Goal: Task Accomplishment & Management: Use online tool/utility

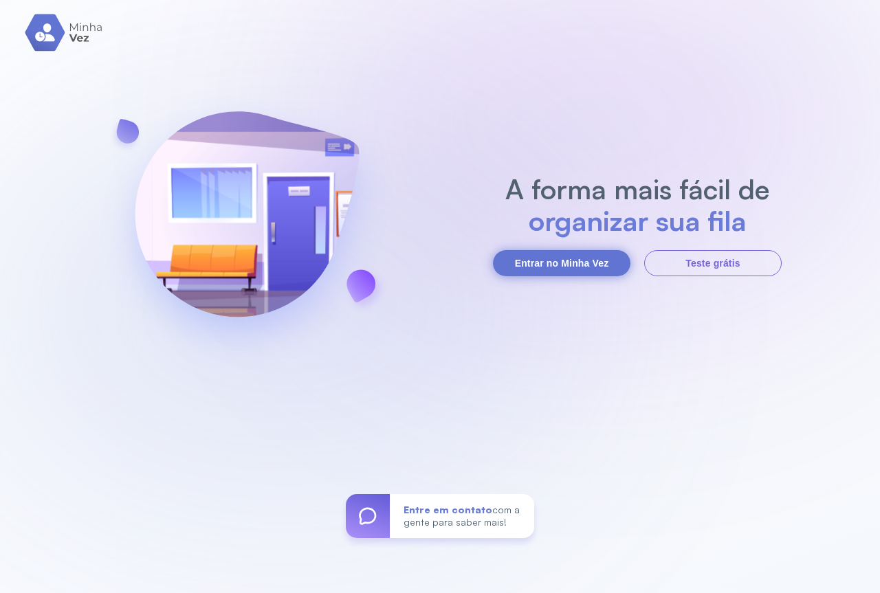
drag, startPoint x: 0, startPoint y: 0, endPoint x: 541, endPoint y: 269, distance: 604.0
click at [541, 269] on button "Entrar no Minha Vez" at bounding box center [561, 263] width 137 height 26
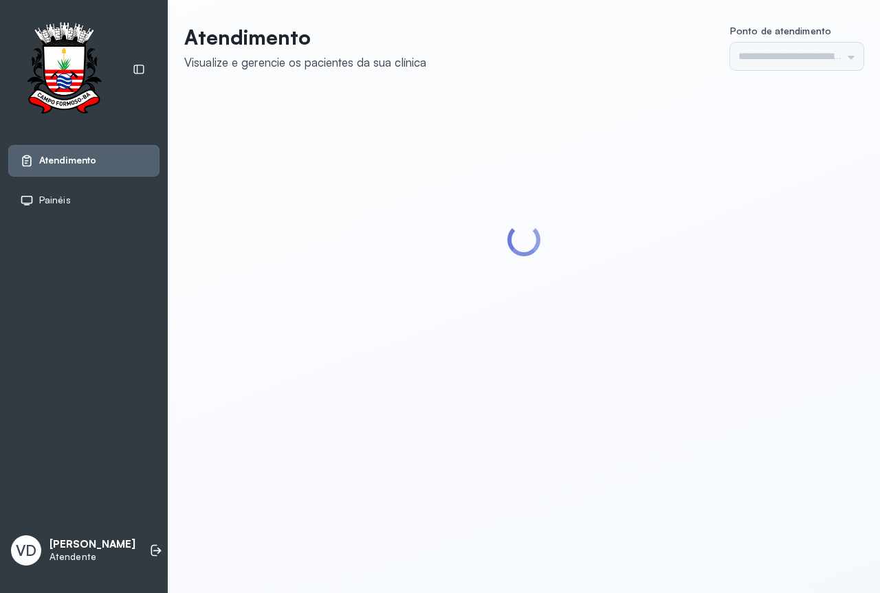
type input "*********"
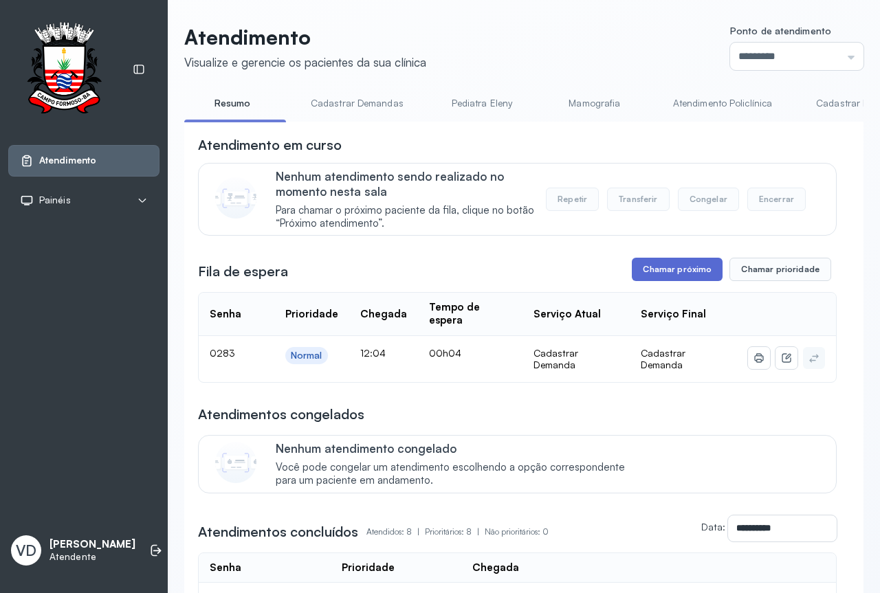
click at [661, 281] on button "Chamar próximo" at bounding box center [677, 269] width 91 height 23
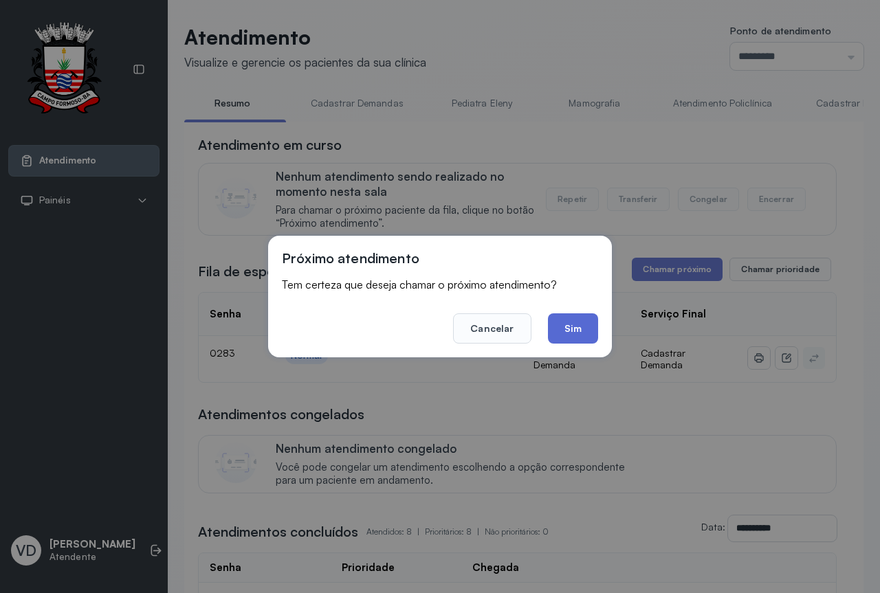
click at [566, 331] on button "Sim" at bounding box center [573, 328] width 50 height 30
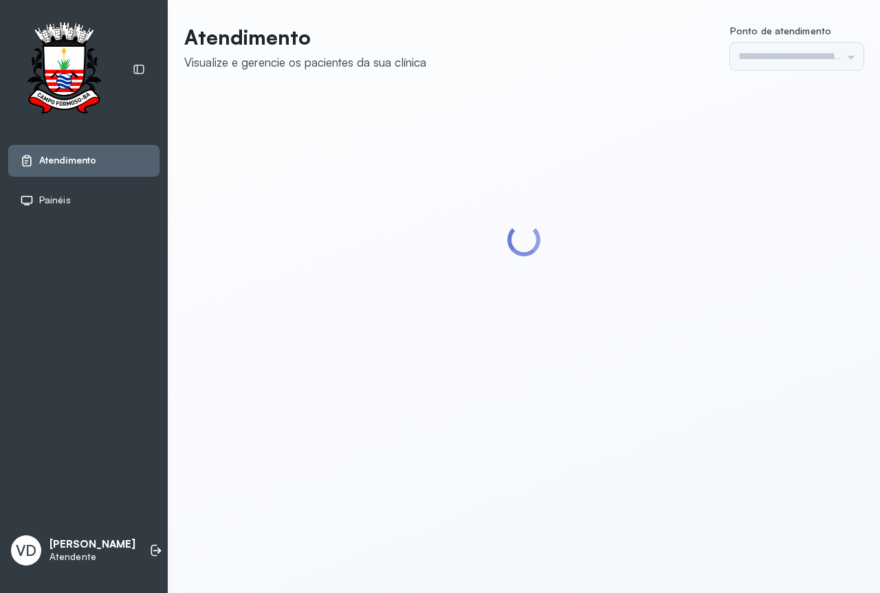
type input "*********"
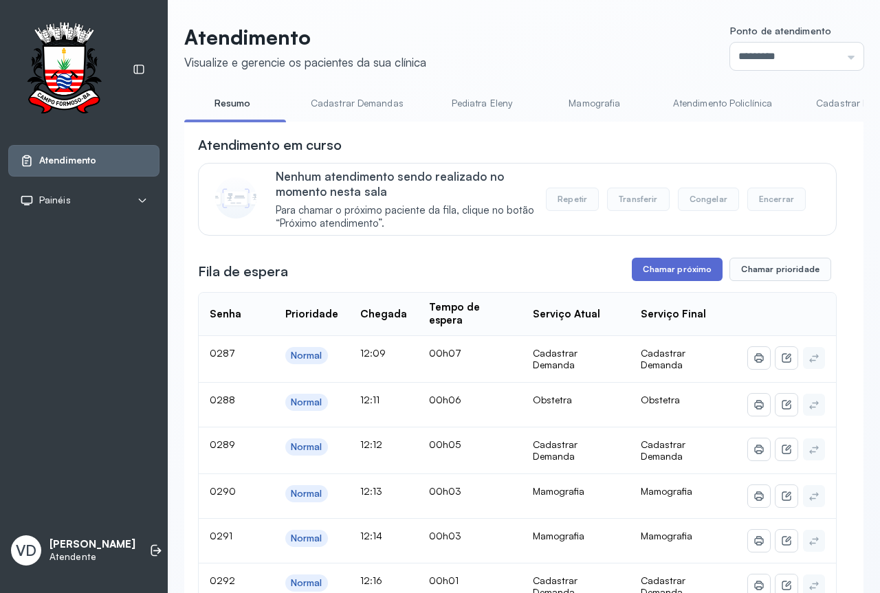
click at [661, 275] on button "Chamar próximo" at bounding box center [677, 269] width 91 height 23
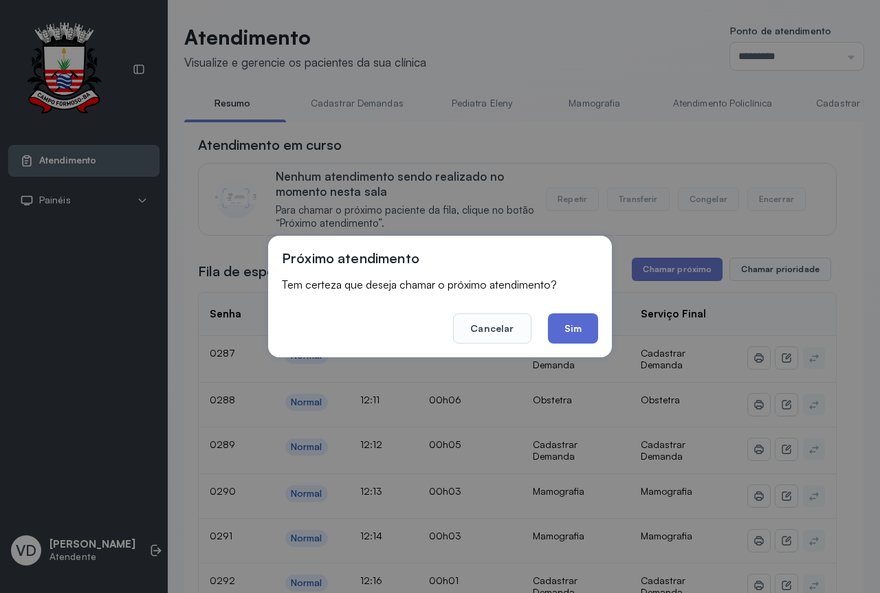
click at [576, 334] on button "Sim" at bounding box center [573, 328] width 50 height 30
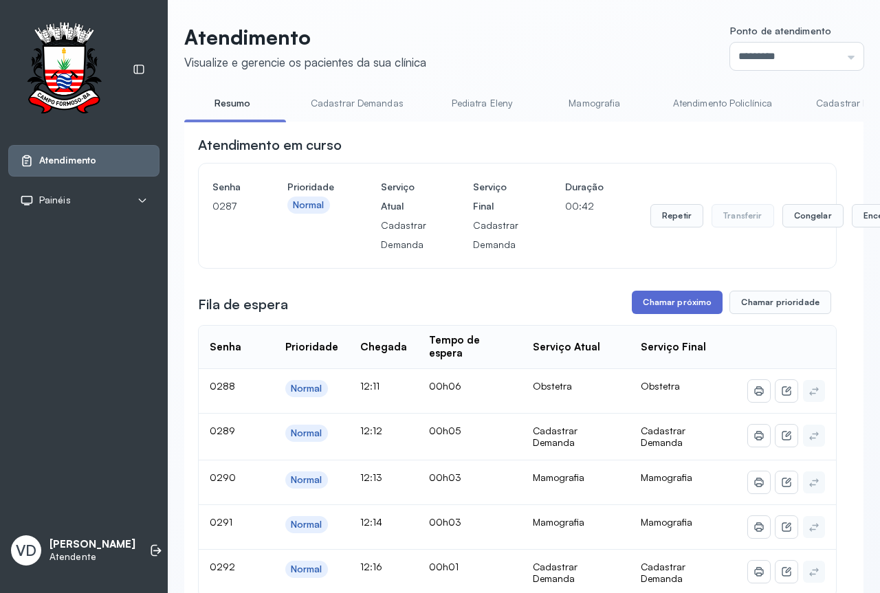
click at [689, 309] on button "Chamar próximo" at bounding box center [677, 302] width 91 height 23
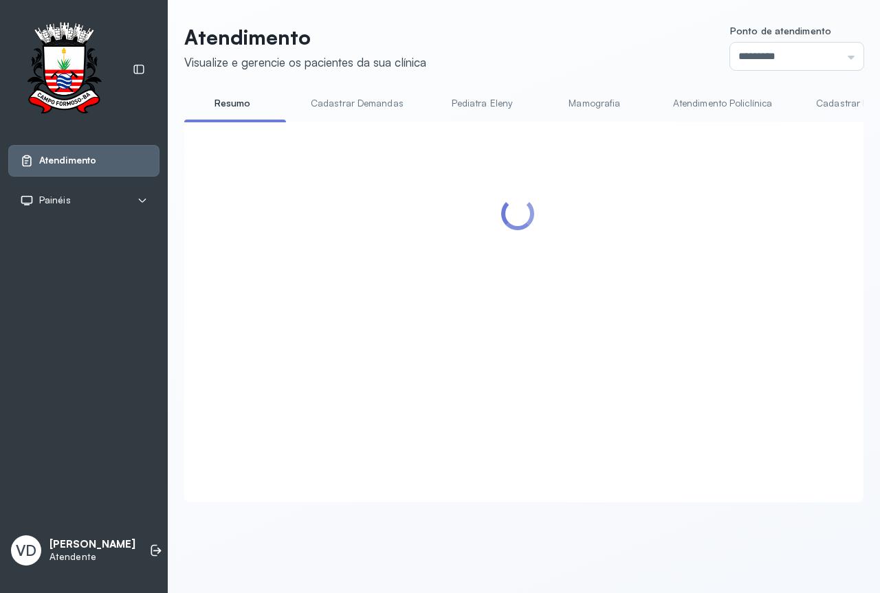
click at [566, 330] on div at bounding box center [517, 295] width 639 height 320
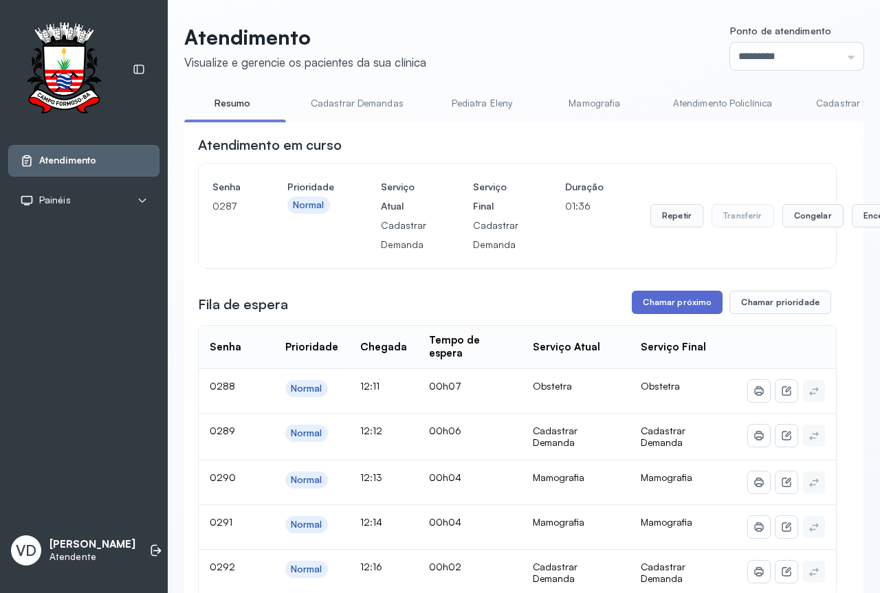
click at [658, 311] on button "Chamar próximo" at bounding box center [677, 302] width 91 height 23
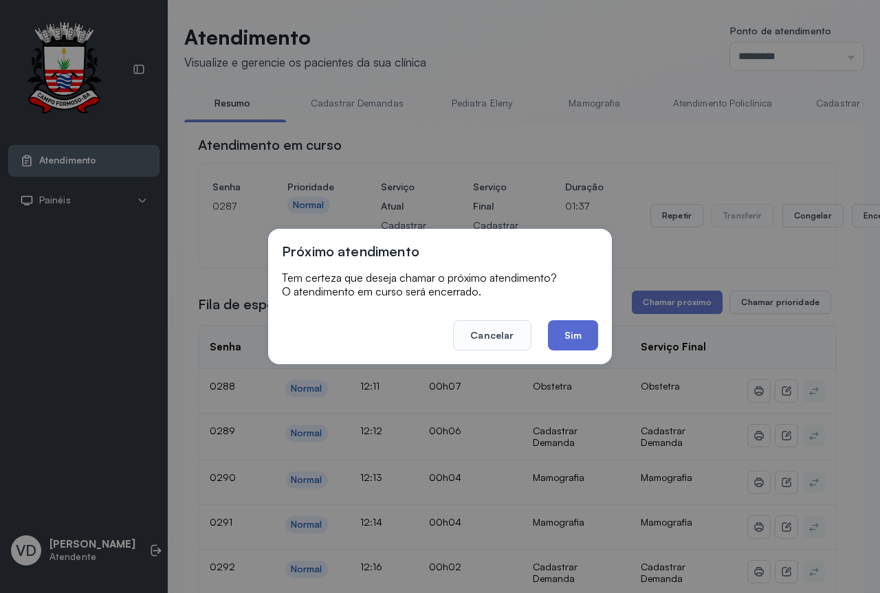
click at [567, 331] on button "Sim" at bounding box center [573, 335] width 50 height 30
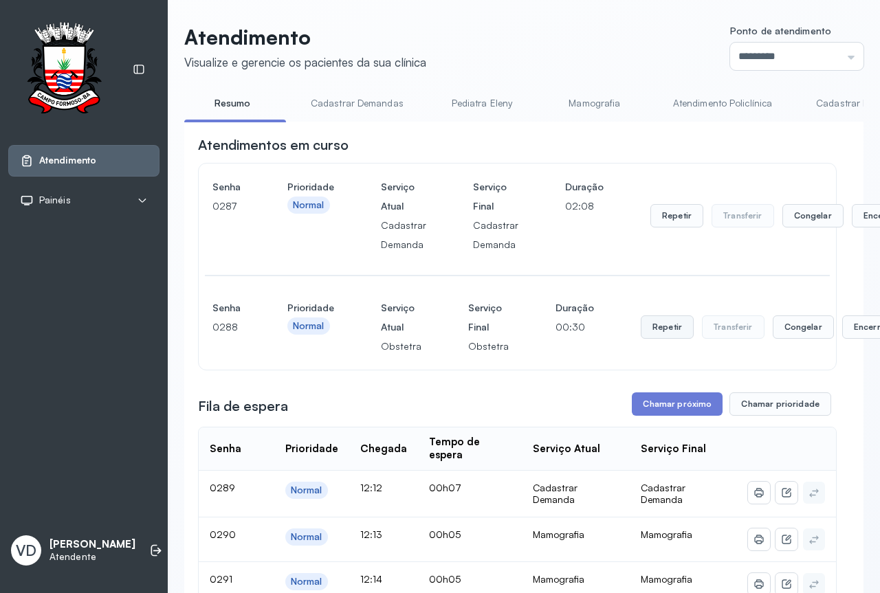
click at [650, 228] on button "Repetir" at bounding box center [676, 215] width 53 height 23
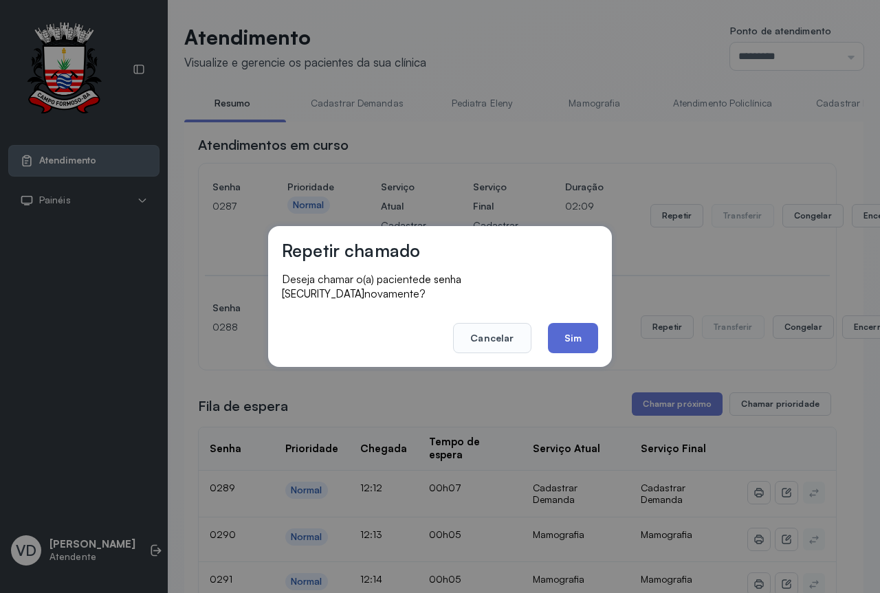
click at [571, 331] on button "Sim" at bounding box center [573, 338] width 50 height 30
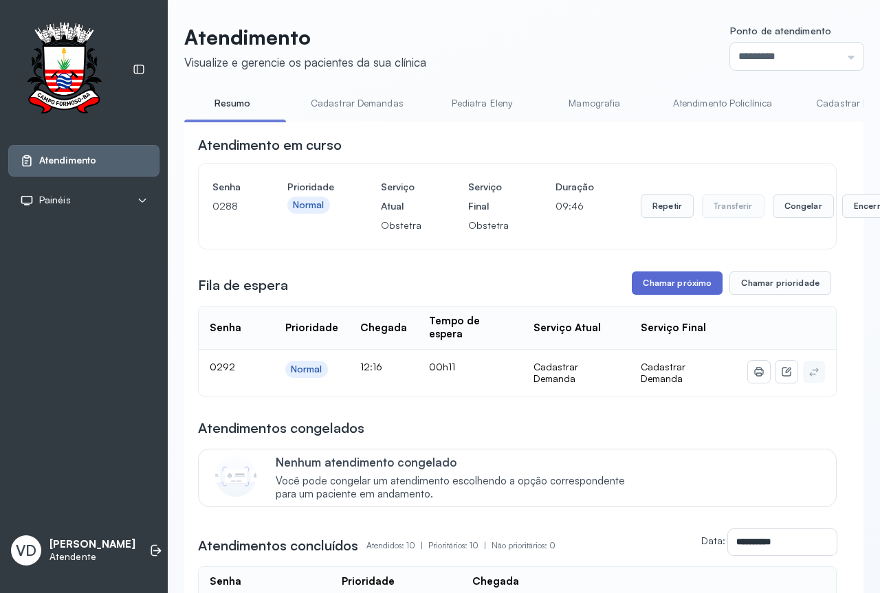
click at [664, 282] on button "Chamar próximo" at bounding box center [677, 283] width 91 height 23
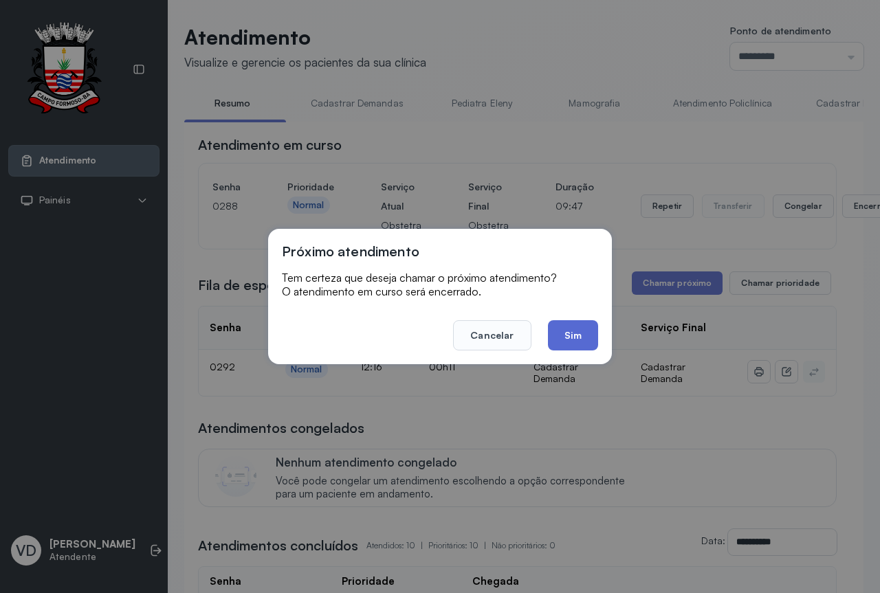
click at [566, 343] on button "Sim" at bounding box center [573, 335] width 50 height 30
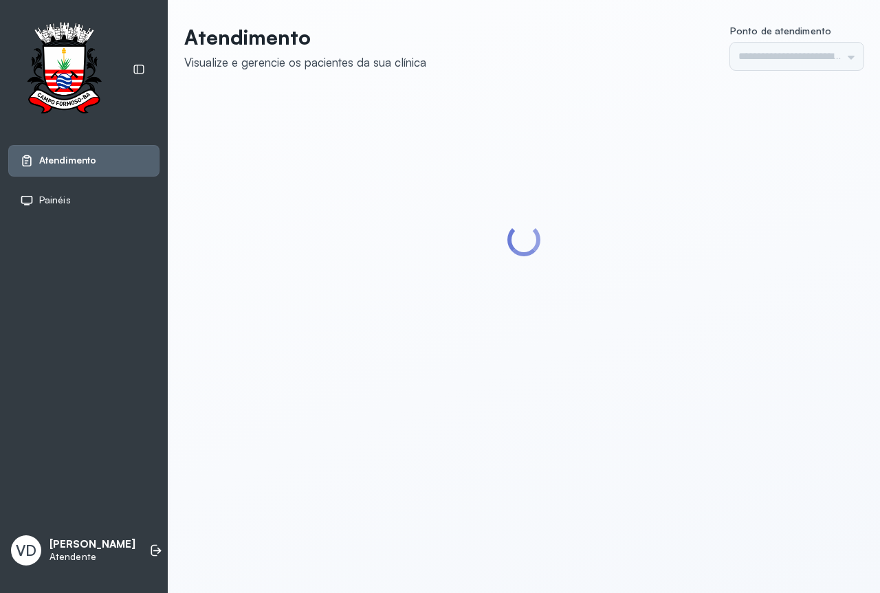
type input "*********"
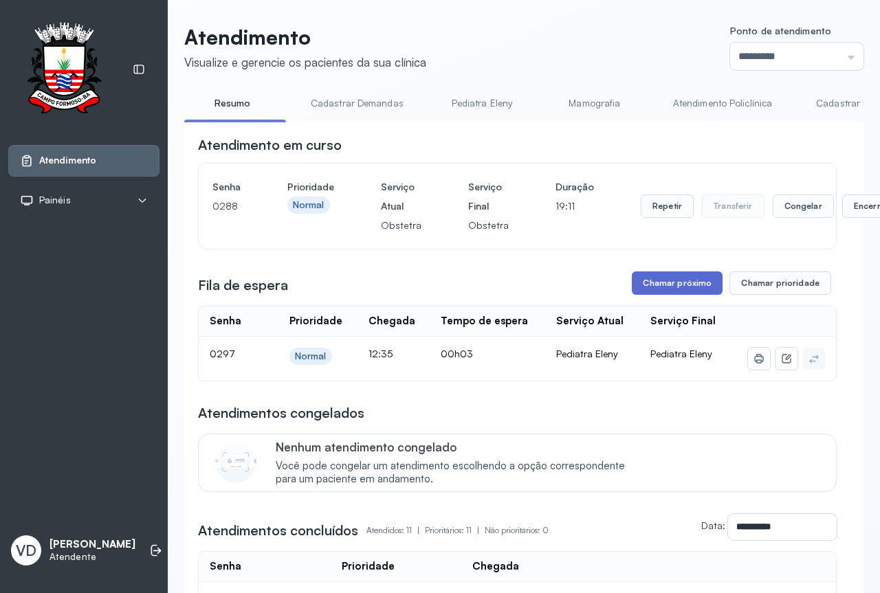
click at [646, 287] on button "Chamar próximo" at bounding box center [677, 283] width 91 height 23
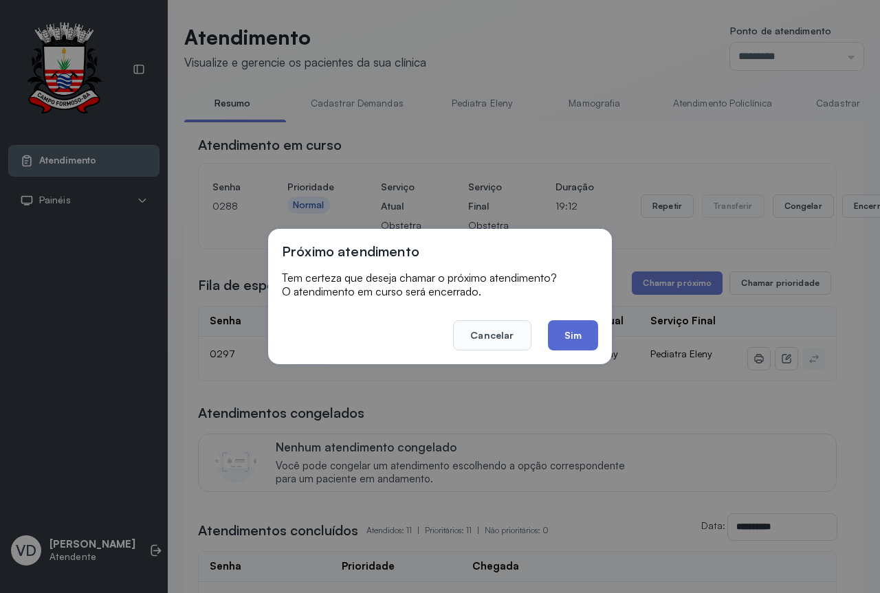
click at [564, 335] on button "Sim" at bounding box center [573, 335] width 50 height 30
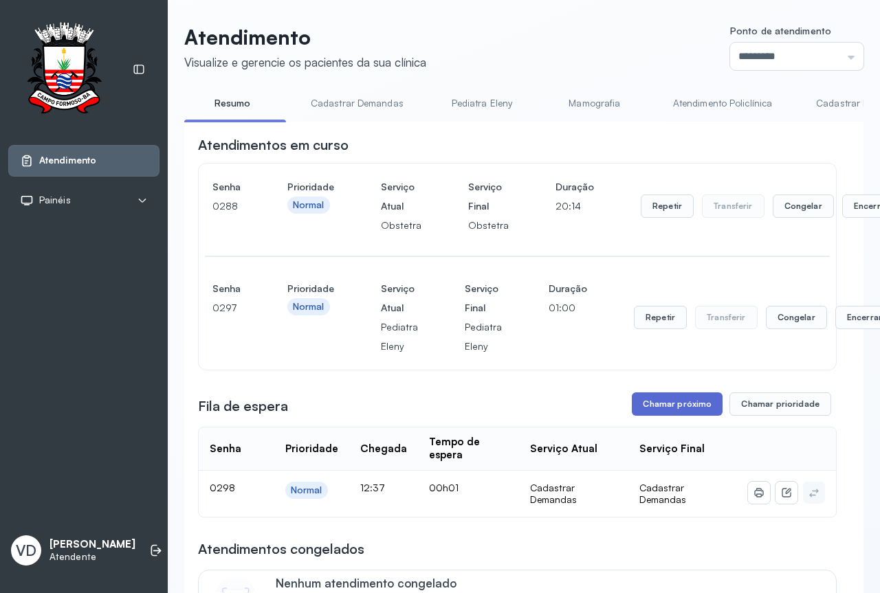
click at [647, 408] on button "Chamar próximo" at bounding box center [677, 403] width 91 height 23
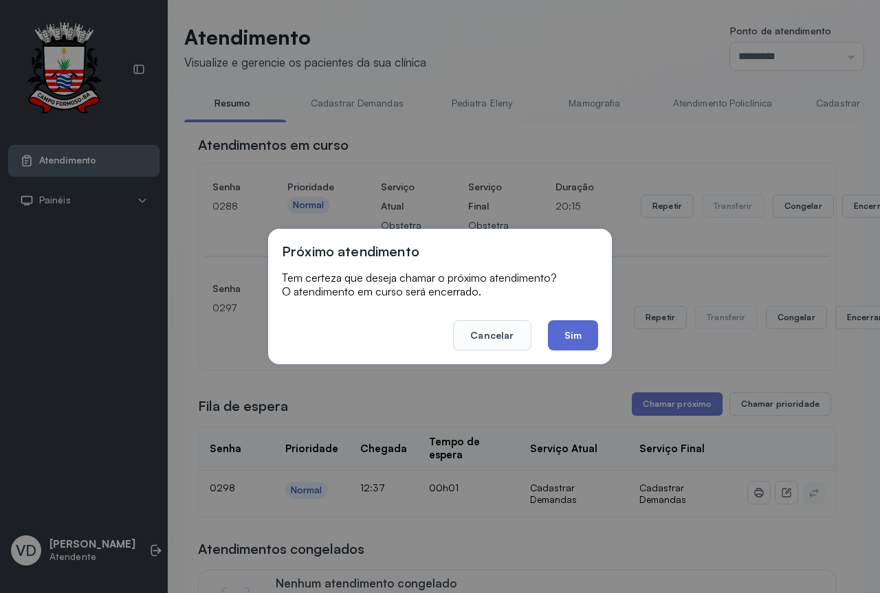
click at [573, 335] on button "Sim" at bounding box center [573, 335] width 50 height 30
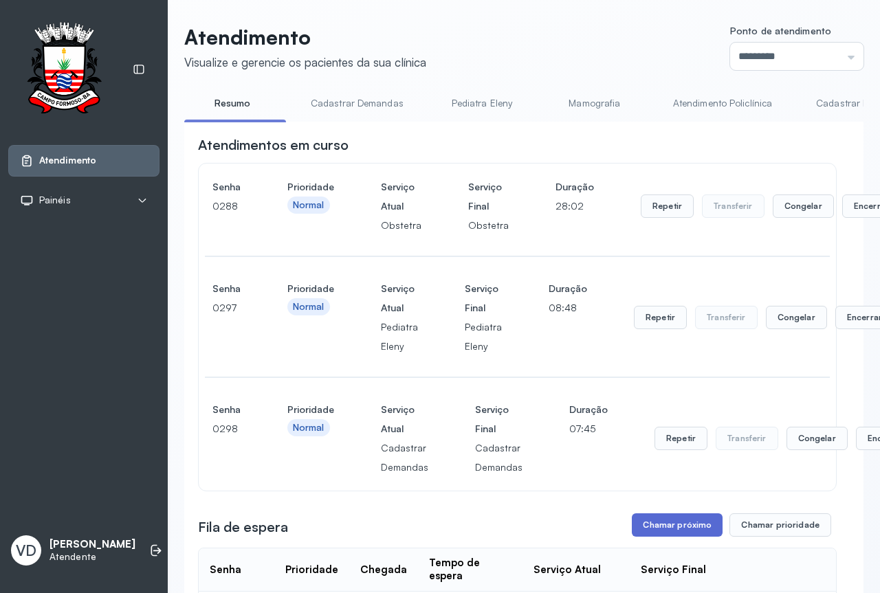
click at [642, 531] on button "Chamar próximo" at bounding box center [677, 524] width 91 height 23
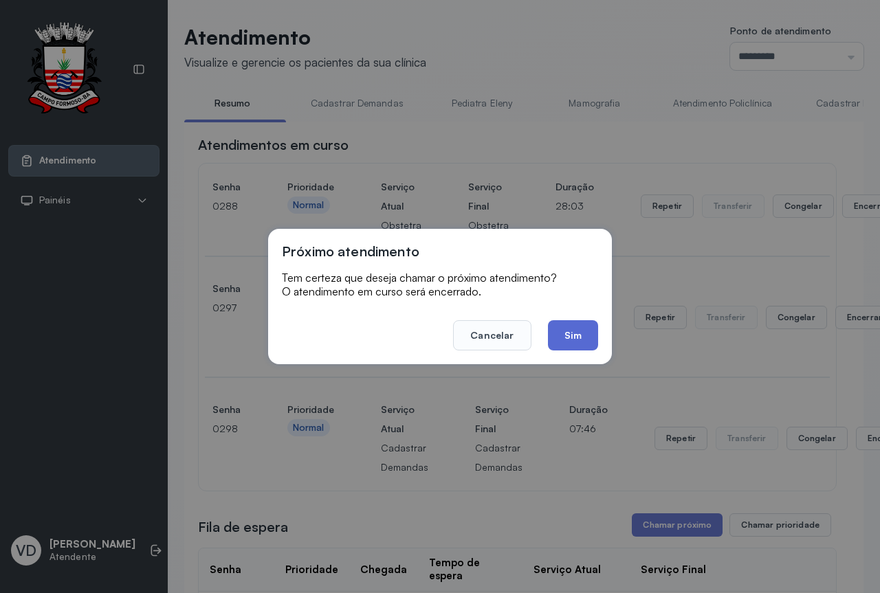
click at [567, 338] on button "Sim" at bounding box center [573, 335] width 50 height 30
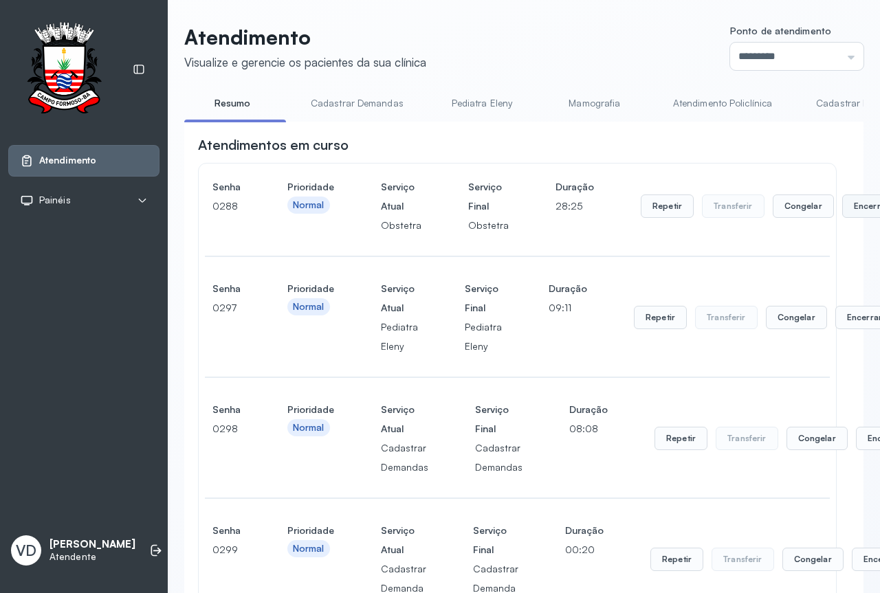
click at [843, 214] on button "Encerrar" at bounding box center [871, 206] width 58 height 23
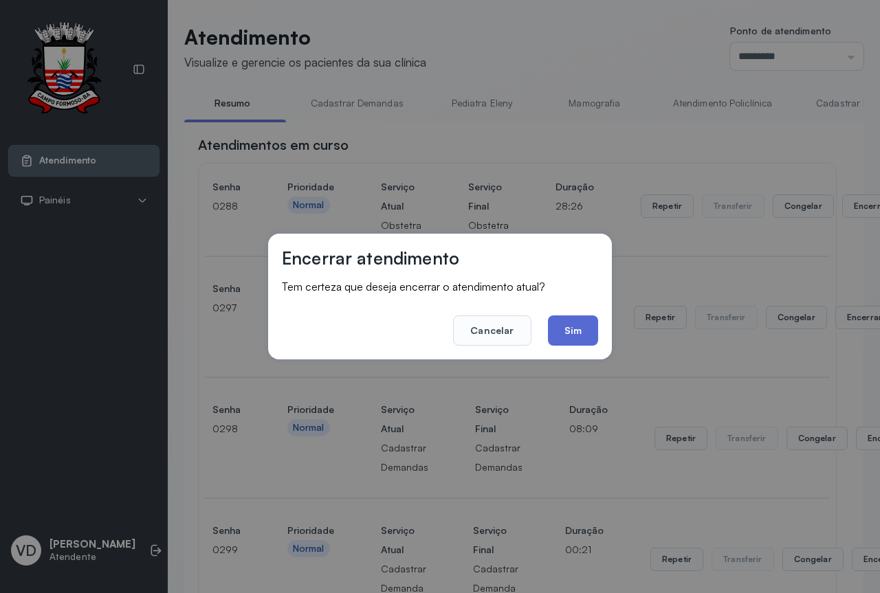
click at [564, 326] on button "Sim" at bounding box center [573, 330] width 50 height 30
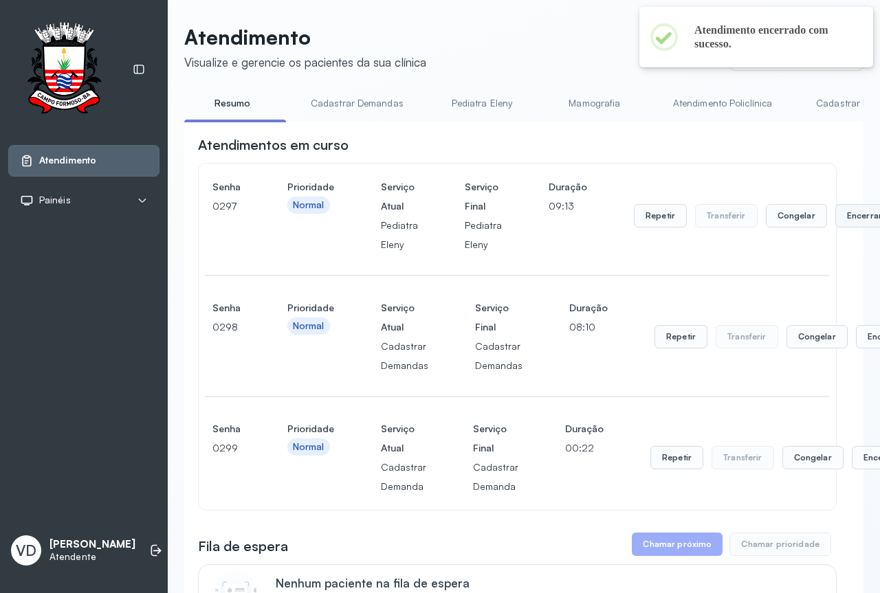
click at [839, 222] on button "Encerrar" at bounding box center [864, 215] width 58 height 23
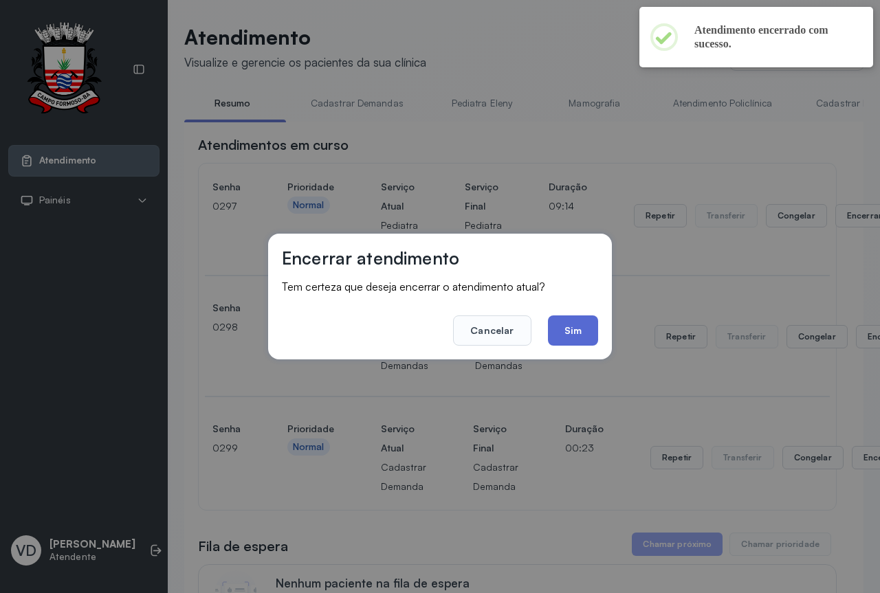
click at [579, 326] on button "Sim" at bounding box center [573, 330] width 50 height 30
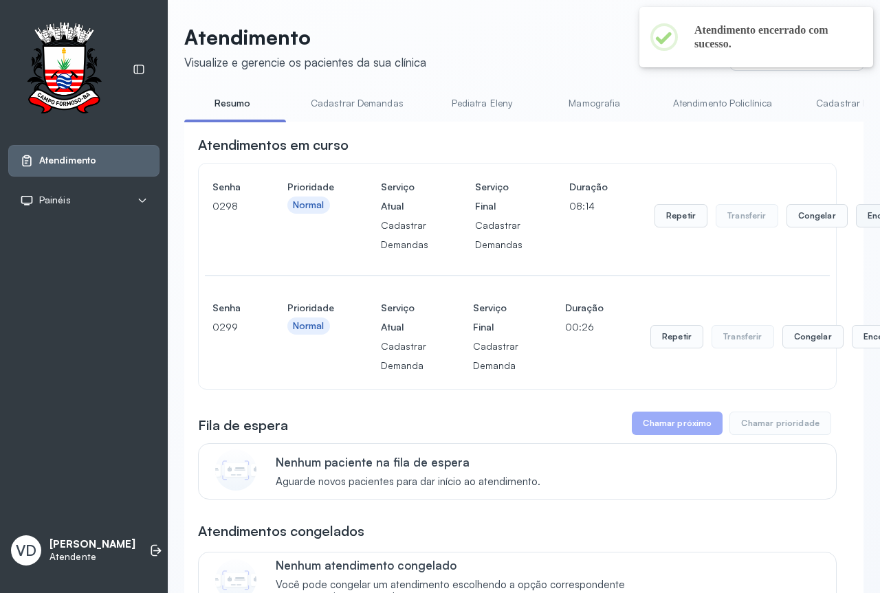
click at [856, 219] on button "Encerrar" at bounding box center [885, 215] width 58 height 23
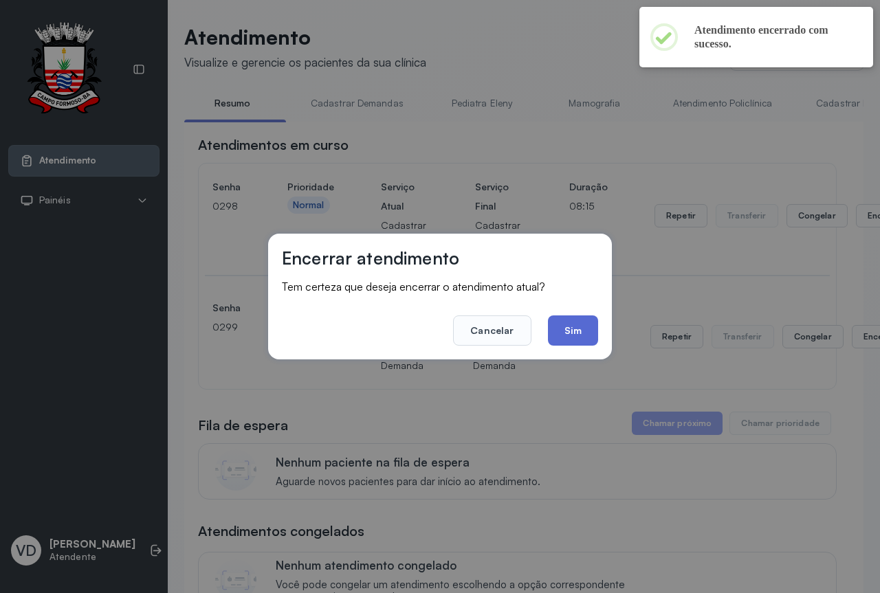
drag, startPoint x: 566, startPoint y: 327, endPoint x: 595, endPoint y: 312, distance: 32.0
click at [566, 328] on button "Sim" at bounding box center [573, 330] width 50 height 30
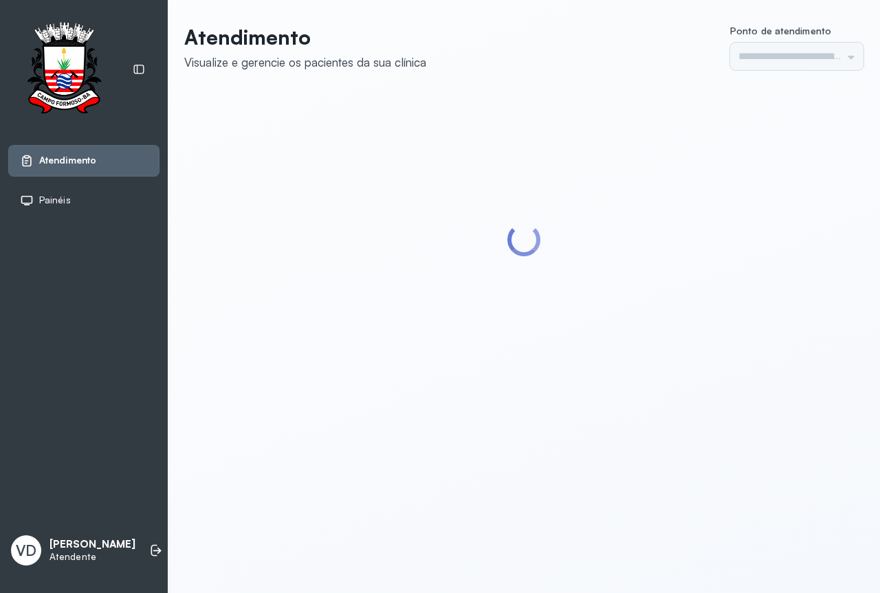
type input "*********"
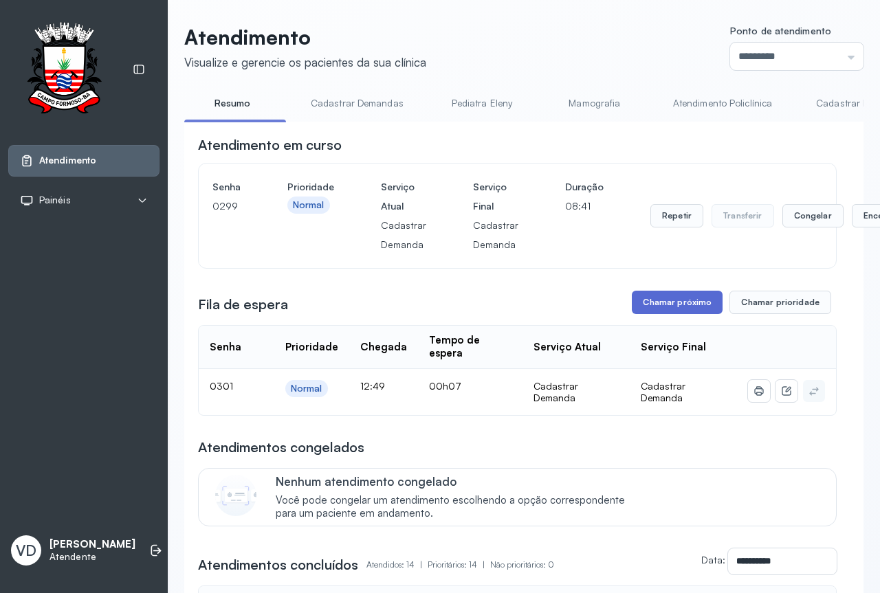
click at [652, 314] on button "Chamar próximo" at bounding box center [677, 302] width 91 height 23
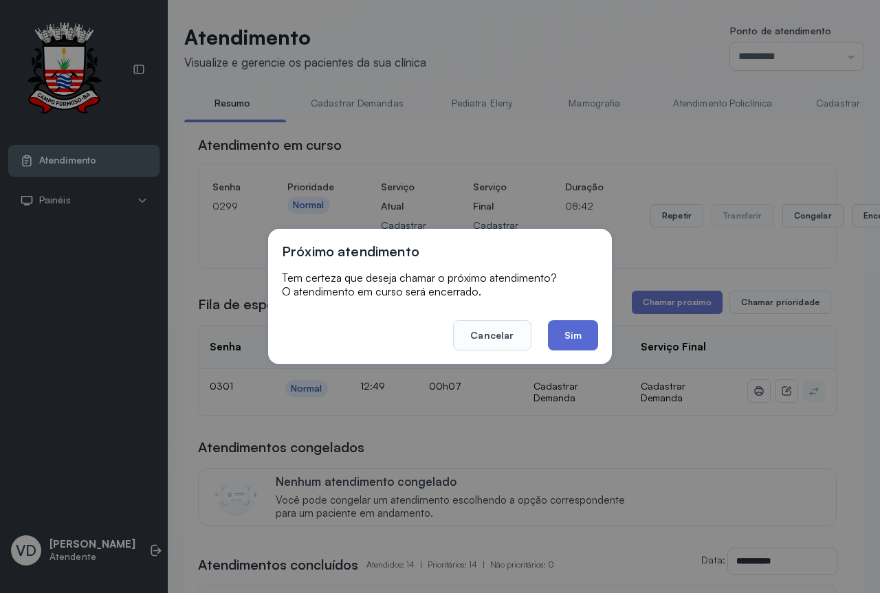
click at [584, 341] on button "Sim" at bounding box center [573, 335] width 50 height 30
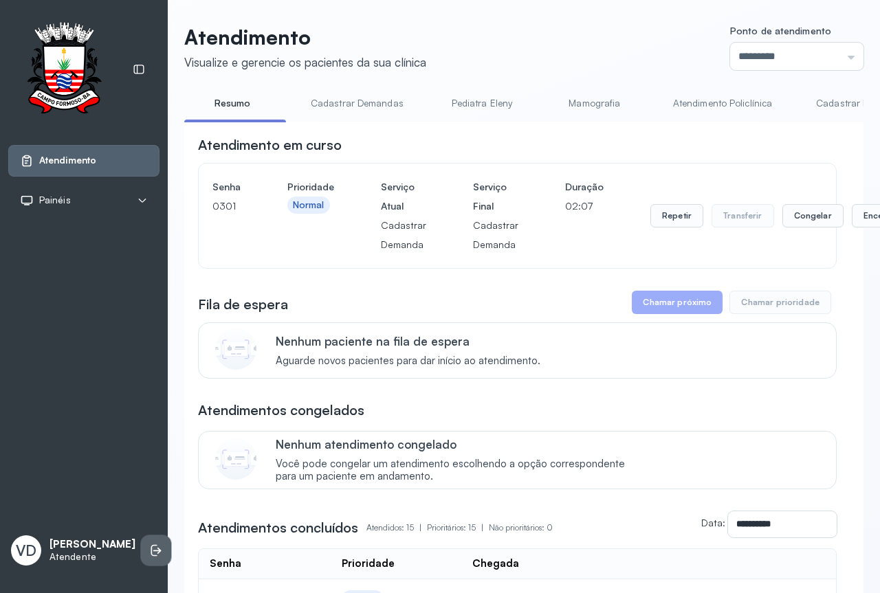
click at [141, 543] on li at bounding box center [156, 550] width 30 height 30
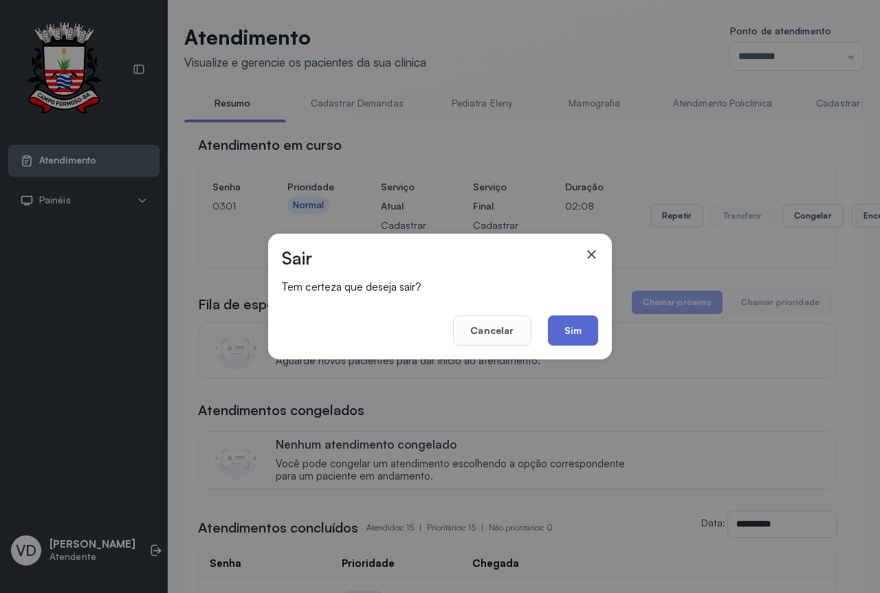
click at [576, 325] on button "Sim" at bounding box center [573, 330] width 50 height 30
